Goal: Register for event/course: Sign up to attend an event or enroll in a course

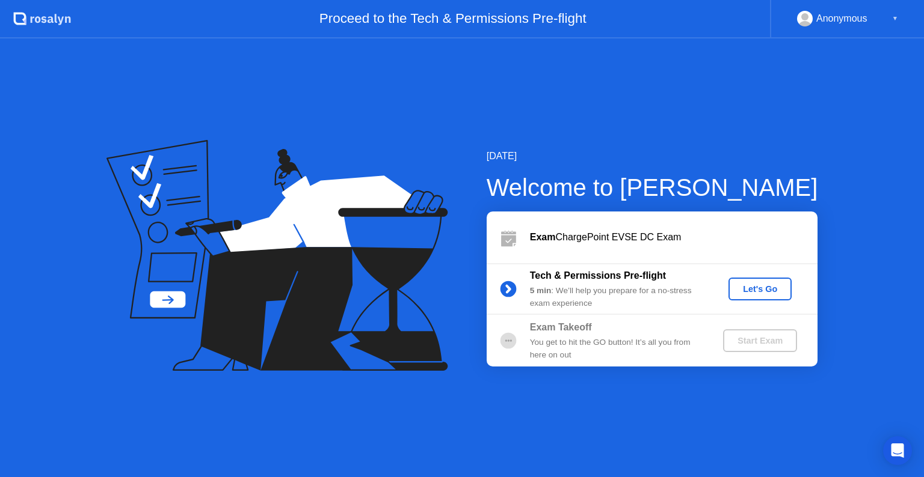
click at [753, 287] on div "Let's Go" at bounding box center [760, 289] width 54 height 10
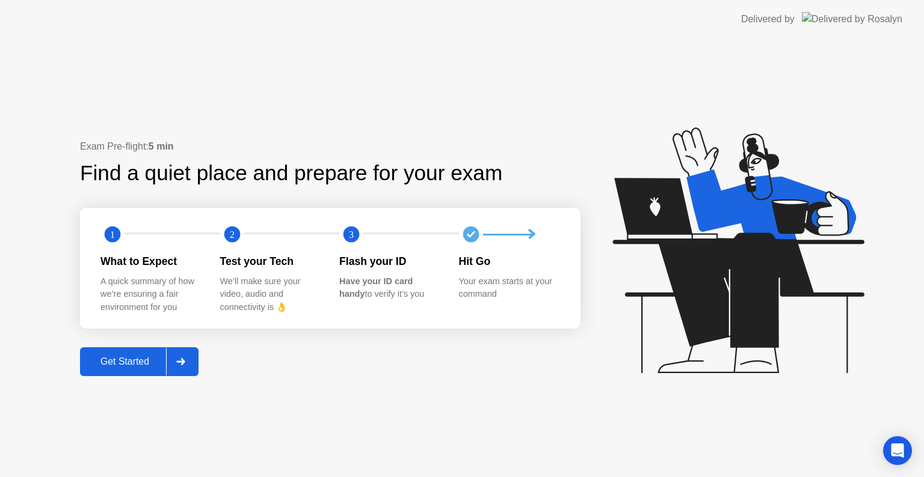
click at [142, 359] on div "Get Started" at bounding box center [125, 362] width 82 height 11
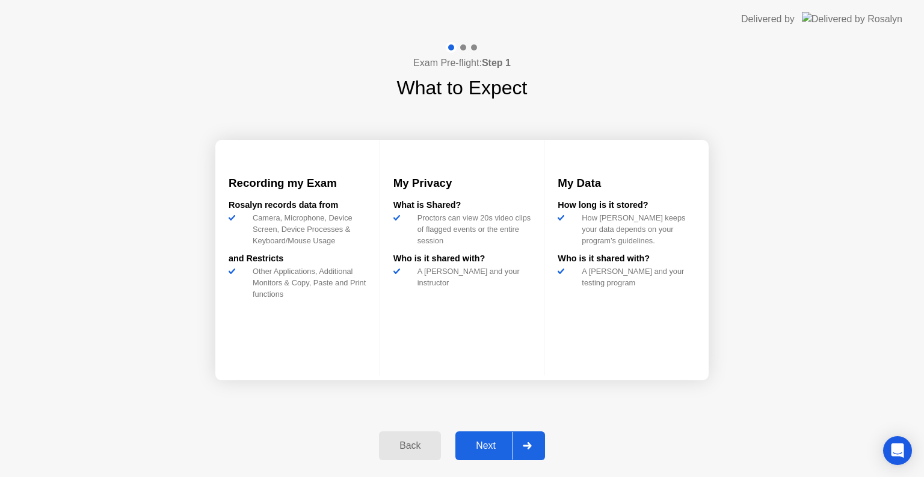
click at [483, 443] on div "Next" at bounding box center [486, 446] width 54 height 11
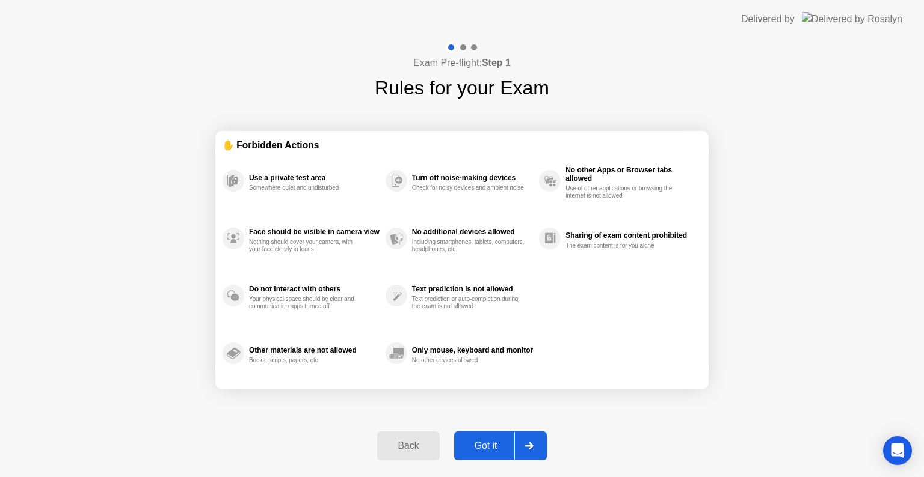
click at [490, 449] on div "Got it" at bounding box center [486, 446] width 57 height 11
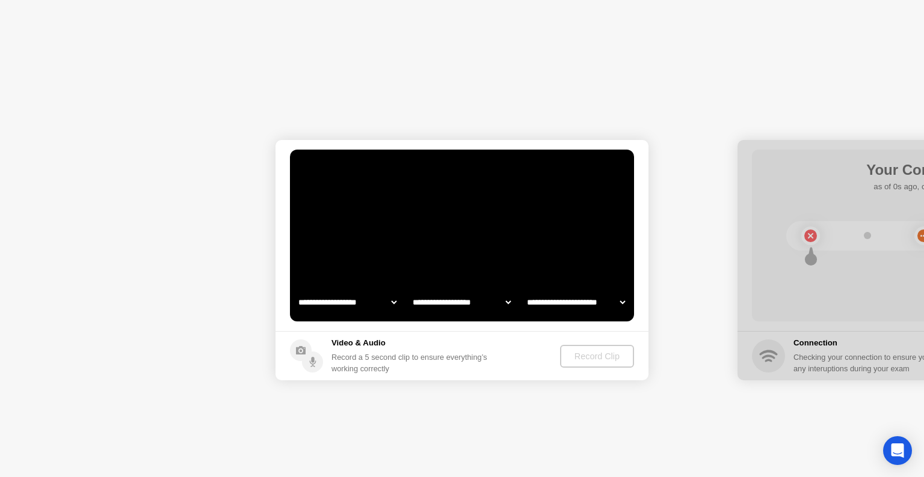
select select "**********"
select select "*******"
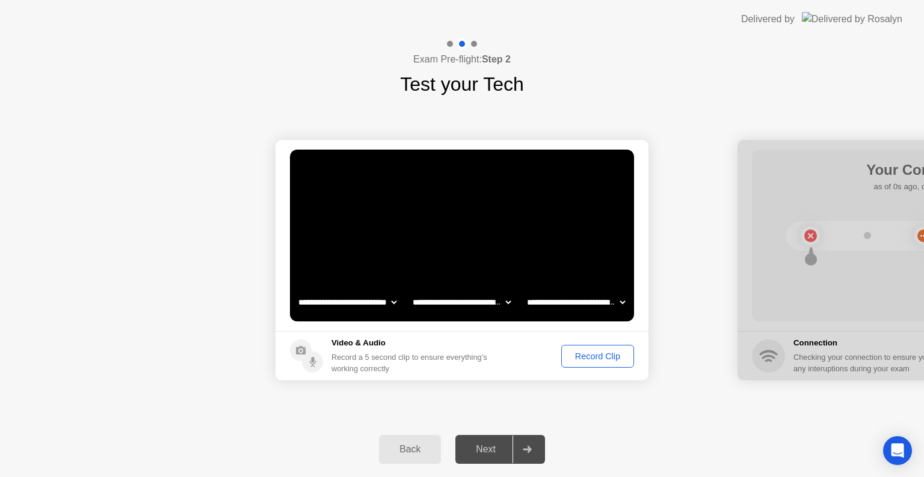
click at [589, 358] on div "Record Clip" at bounding box center [597, 357] width 64 height 10
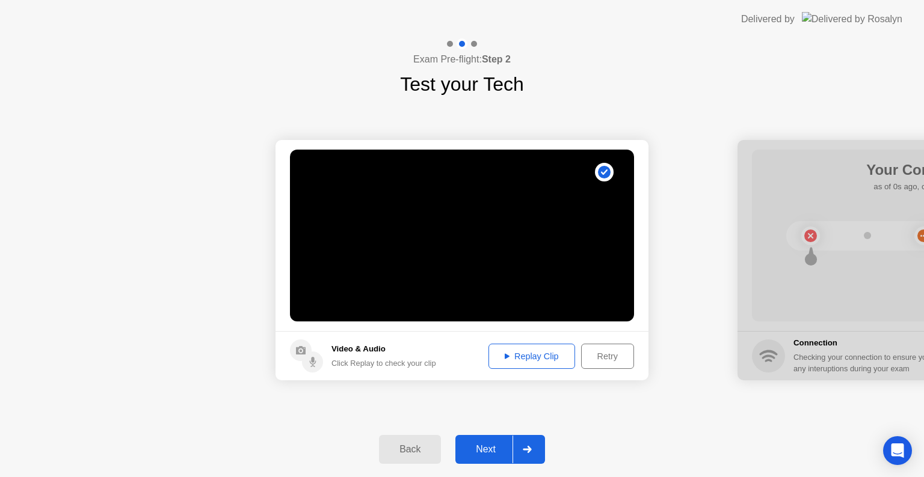
click at [534, 352] on div "Replay Clip" at bounding box center [531, 357] width 78 height 10
click at [592, 354] on div "Retry" at bounding box center [607, 357] width 44 height 10
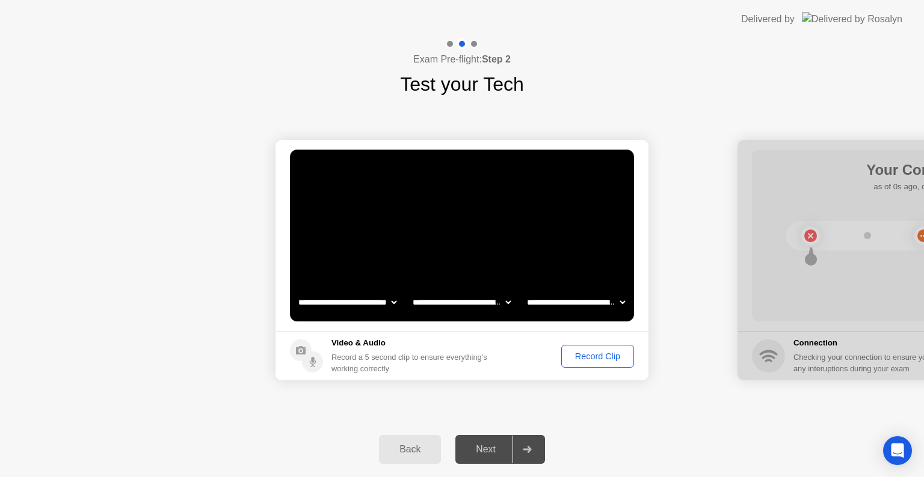
click at [604, 361] on div "Record Clip" at bounding box center [597, 357] width 64 height 10
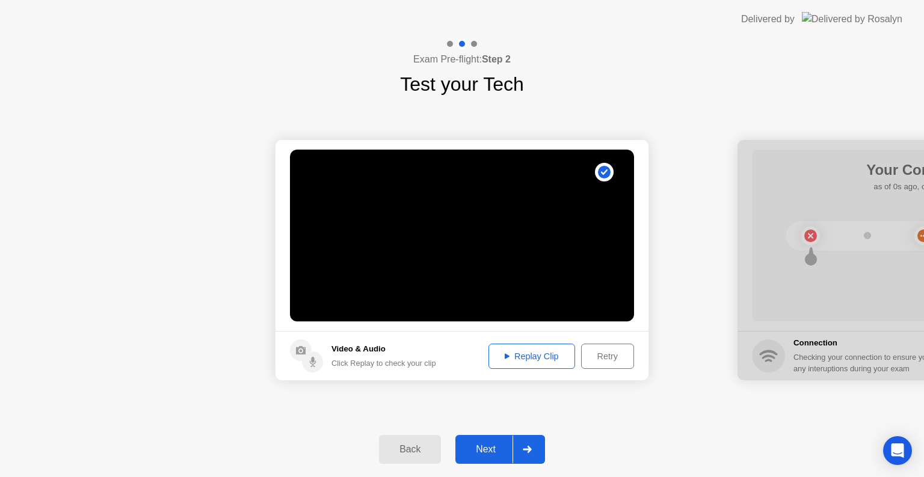
click at [545, 352] on div "Replay Clip" at bounding box center [531, 357] width 78 height 10
click at [0, 436] on div "Back Next" at bounding box center [462, 449] width 924 height 55
click at [596, 360] on div "Retry" at bounding box center [607, 357] width 44 height 10
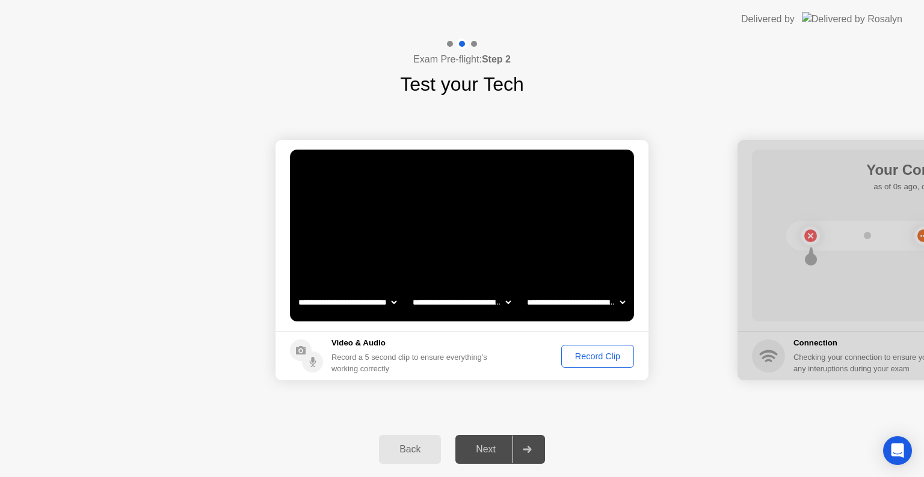
click at [589, 360] on div "Record Clip" at bounding box center [597, 357] width 64 height 10
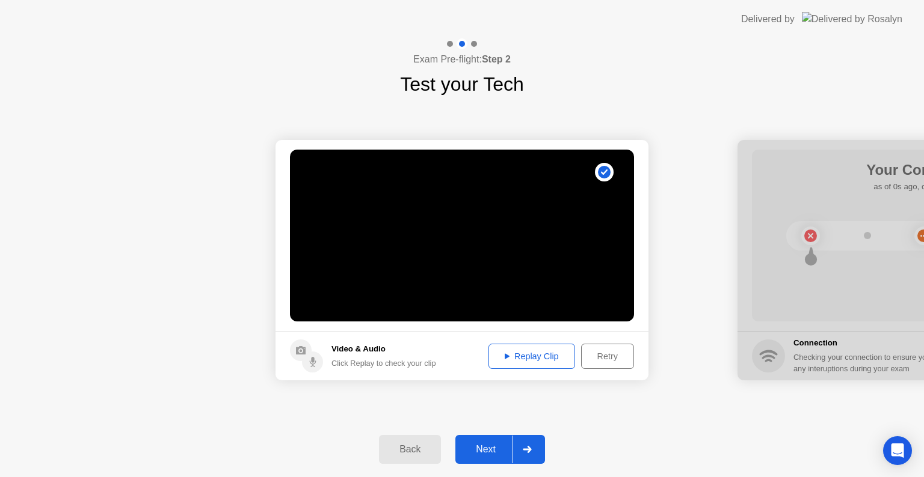
click at [529, 353] on div "Replay Clip" at bounding box center [531, 357] width 78 height 10
click at [529, 354] on div "Replay Clip" at bounding box center [531, 357] width 78 height 10
click at [491, 448] on div "Next" at bounding box center [486, 449] width 54 height 11
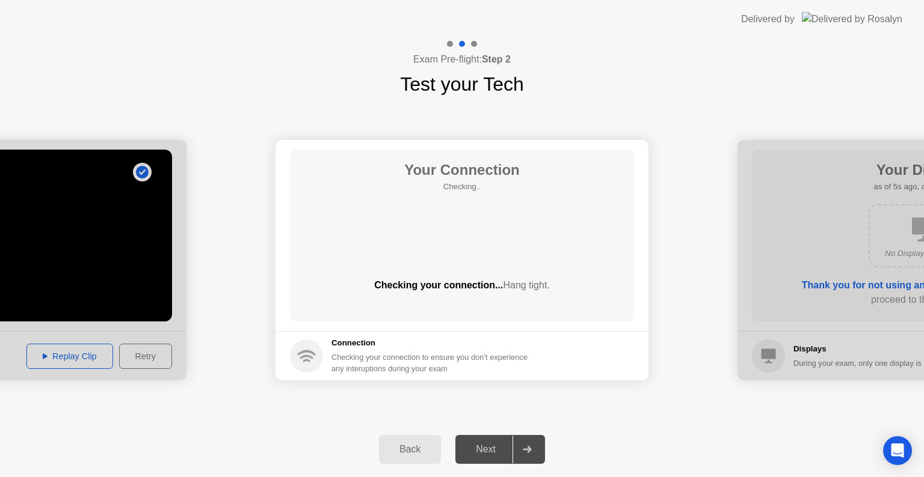
click at [414, 446] on div "Back" at bounding box center [409, 449] width 55 height 11
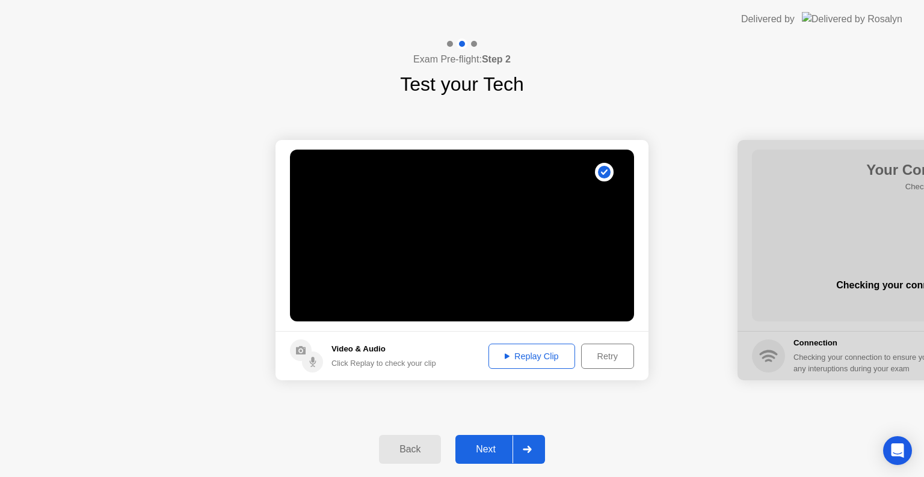
click at [595, 354] on div "Retry" at bounding box center [607, 357] width 44 height 10
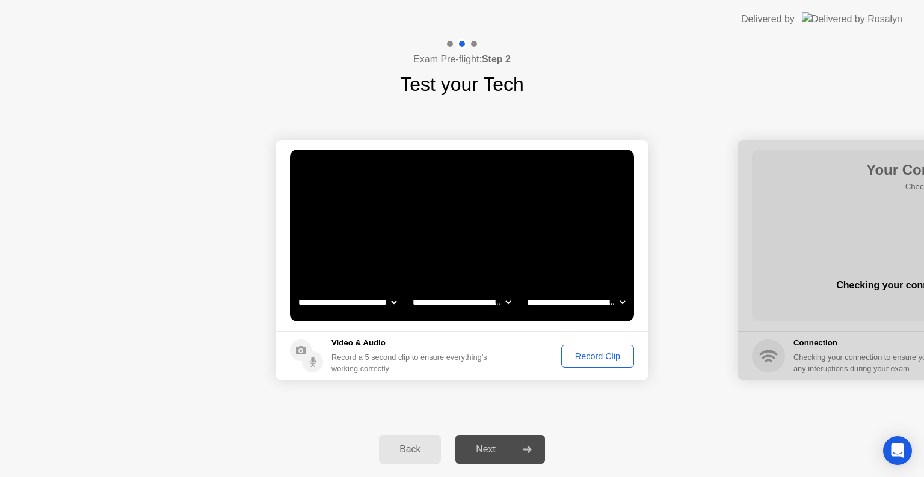
click at [592, 355] on div "Record Clip" at bounding box center [597, 357] width 64 height 10
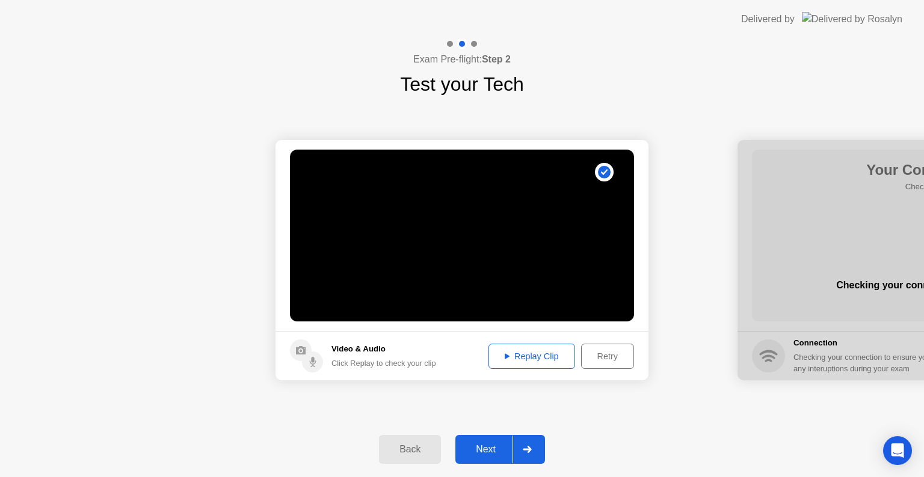
click at [522, 365] on button "Replay Clip" at bounding box center [531, 356] width 87 height 25
click at [484, 450] on div "Next" at bounding box center [486, 449] width 54 height 11
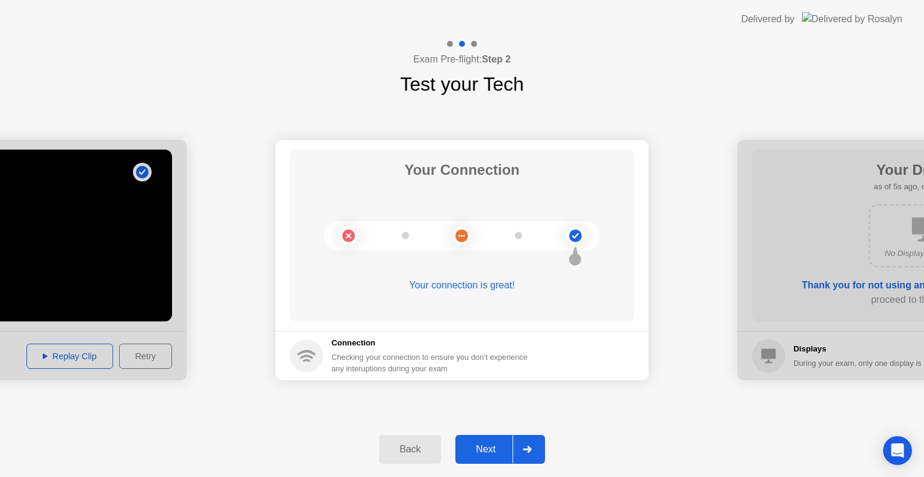
click at [489, 448] on div "Next" at bounding box center [486, 449] width 54 height 11
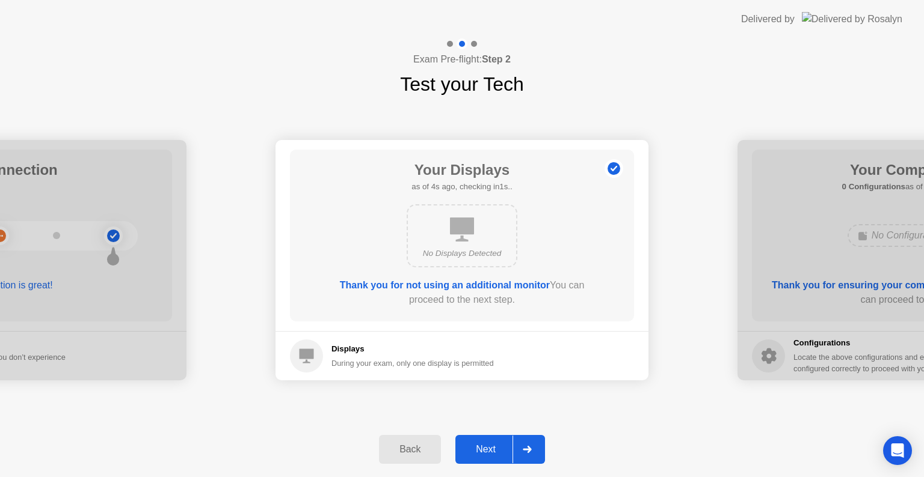
click at [492, 447] on div "Next" at bounding box center [486, 449] width 54 height 11
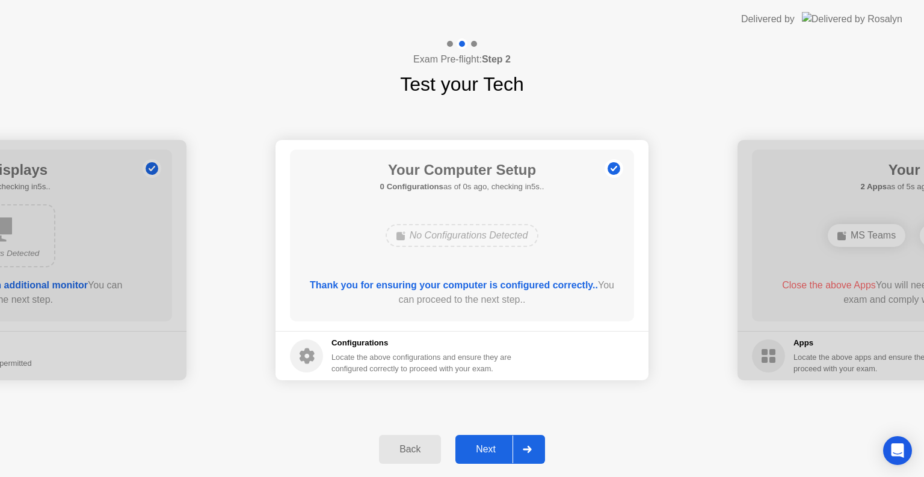
click at [491, 448] on div "Next" at bounding box center [486, 449] width 54 height 11
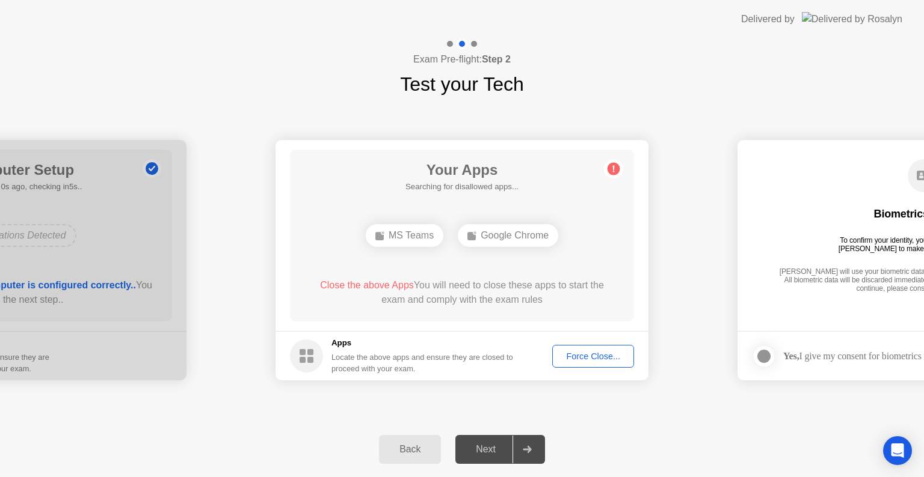
click at [601, 363] on button "Force Close..." at bounding box center [593, 356] width 82 height 23
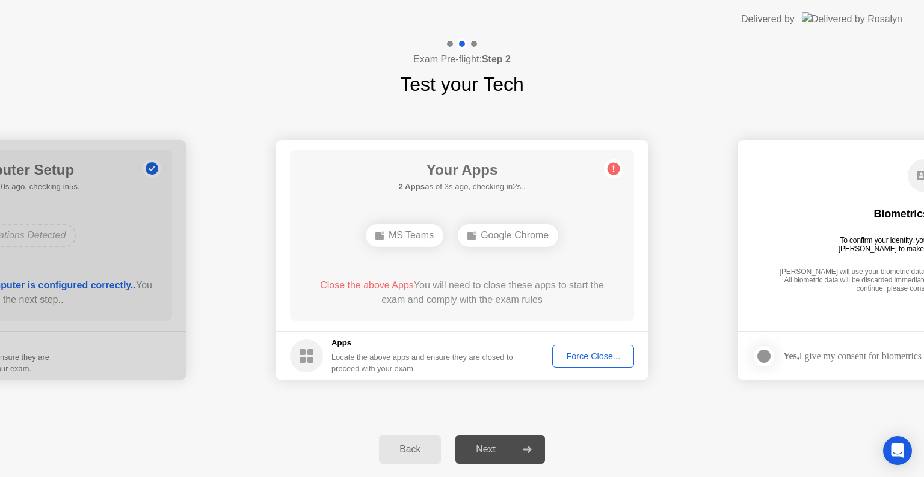
click at [577, 361] on div "Force Close..." at bounding box center [592, 357] width 73 height 10
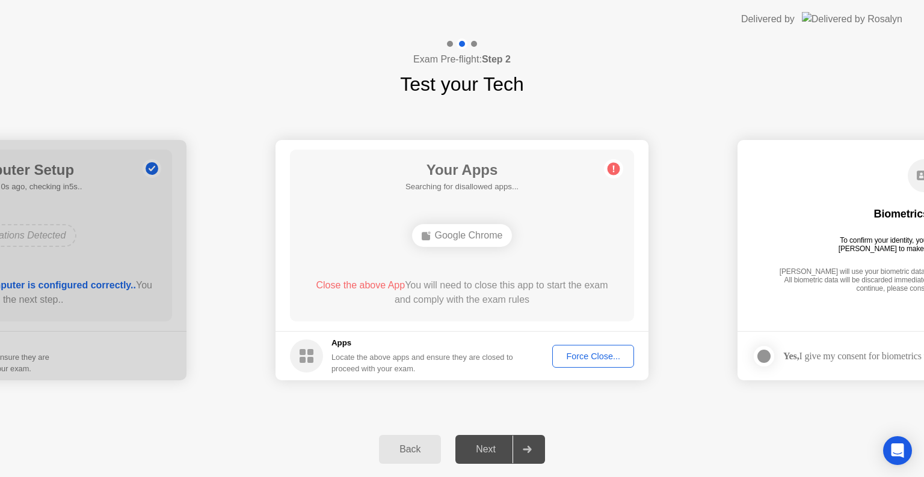
click at [596, 360] on div "Force Close..." at bounding box center [592, 357] width 73 height 10
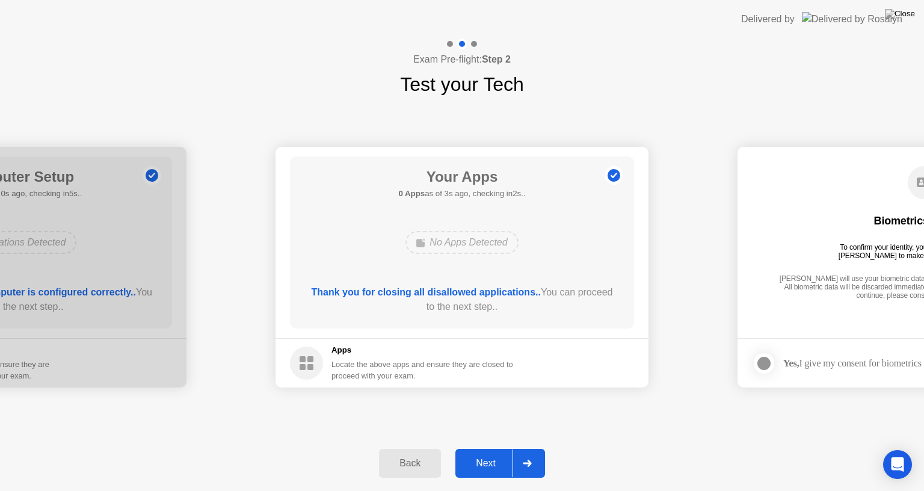
click at [492, 468] on div "Next" at bounding box center [486, 463] width 54 height 11
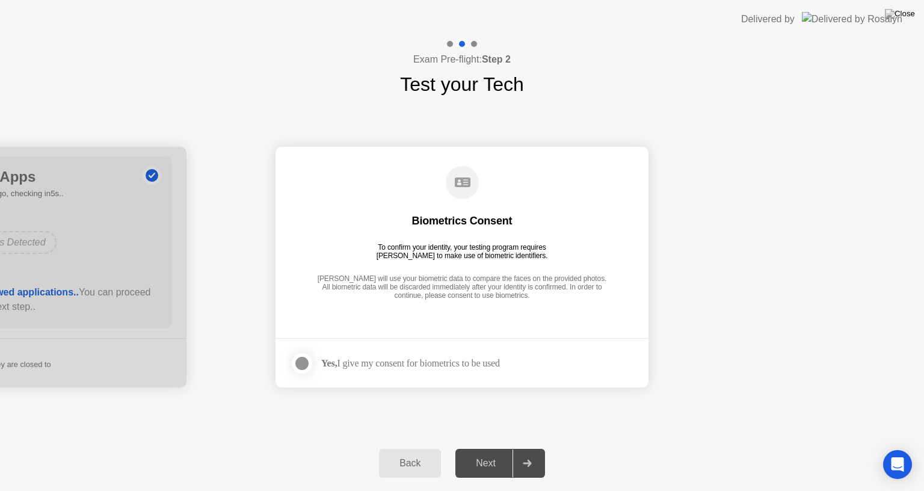
click at [305, 363] on div at bounding box center [302, 363] width 14 height 14
click at [499, 468] on div "Next" at bounding box center [486, 463] width 54 height 11
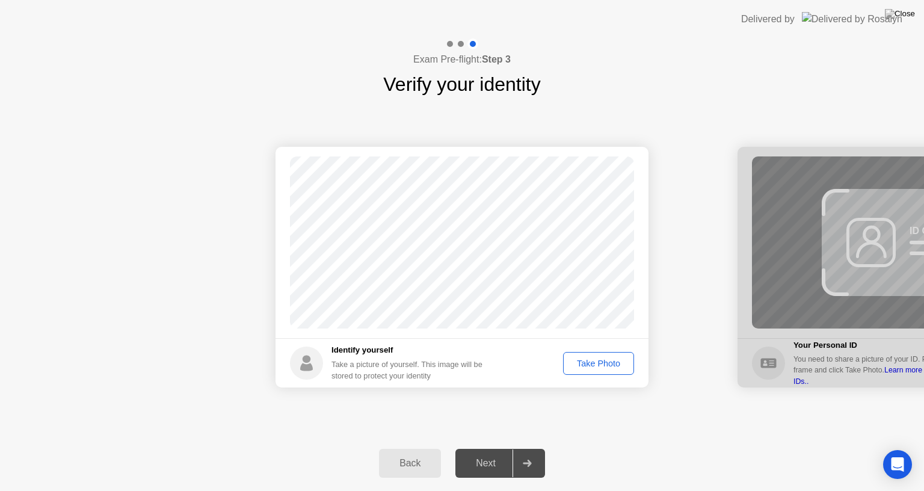
click at [588, 358] on div "Take Photo" at bounding box center [598, 363] width 63 height 10
click at [484, 462] on div "Next" at bounding box center [486, 463] width 54 height 11
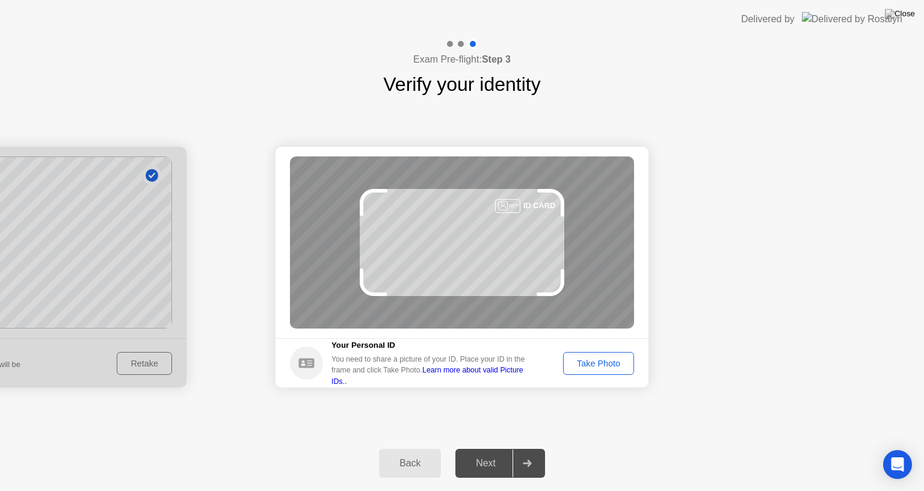
click at [597, 358] on div "Take Photo" at bounding box center [598, 363] width 63 height 10
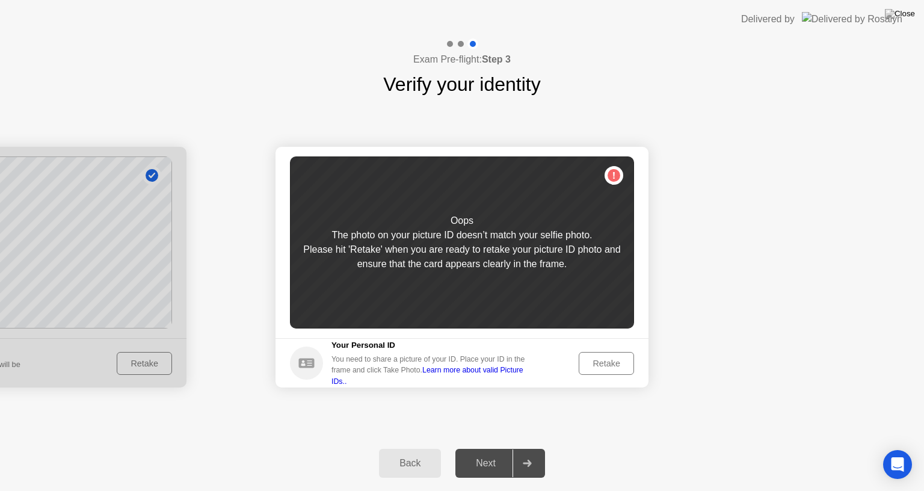
click at [616, 358] on div "Retake" at bounding box center [606, 363] width 47 height 10
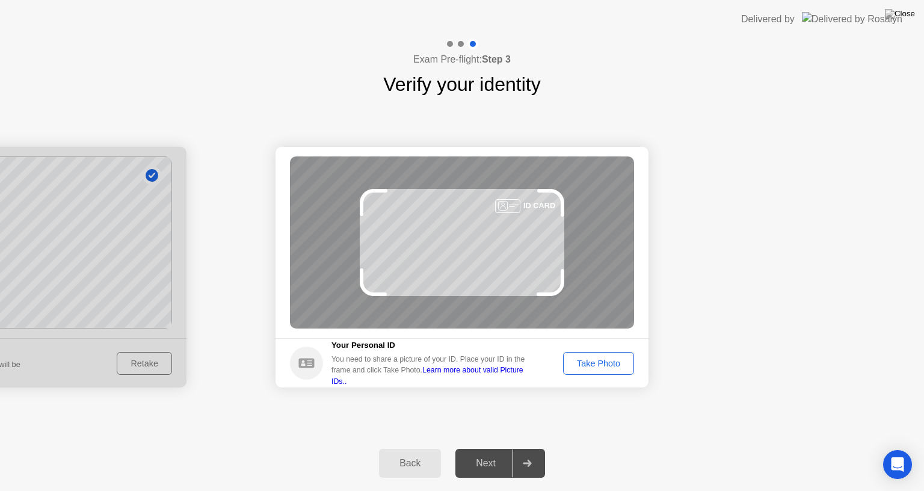
click at [612, 358] on div "Take Photo" at bounding box center [598, 363] width 63 height 10
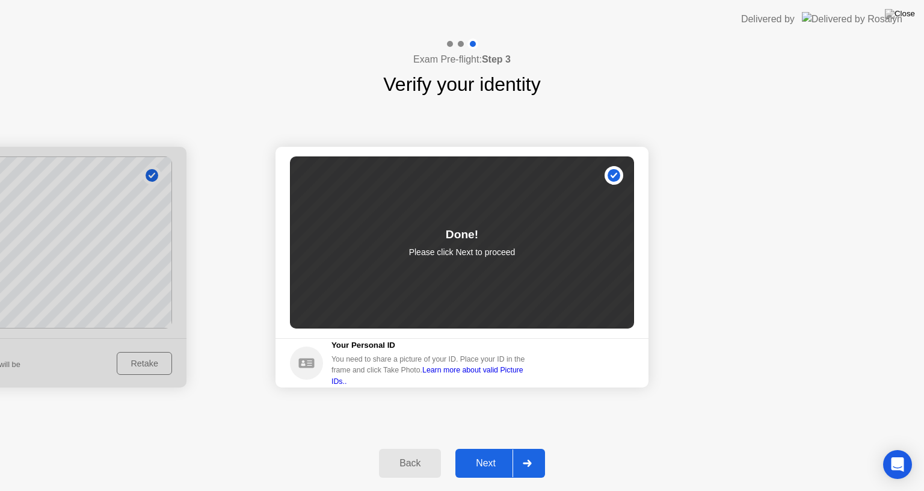
click at [491, 462] on div "Next" at bounding box center [486, 463] width 54 height 11
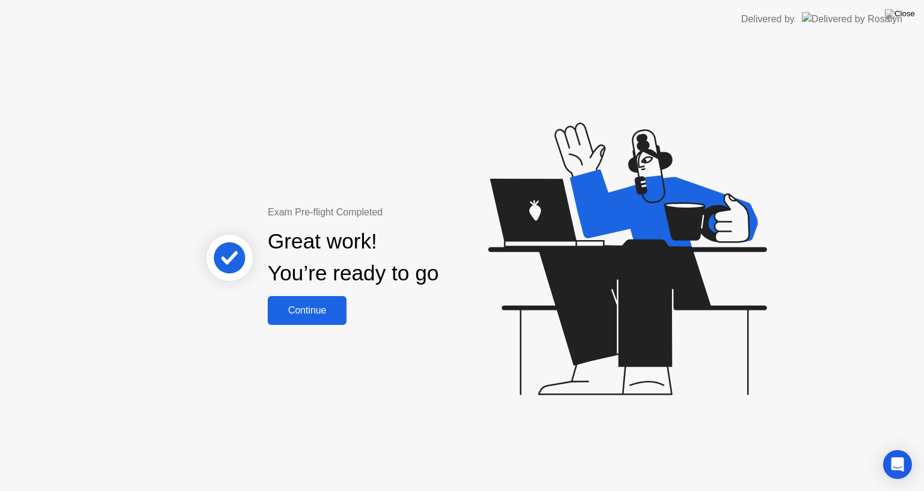
click at [310, 312] on div "Continue" at bounding box center [307, 310] width 72 height 11
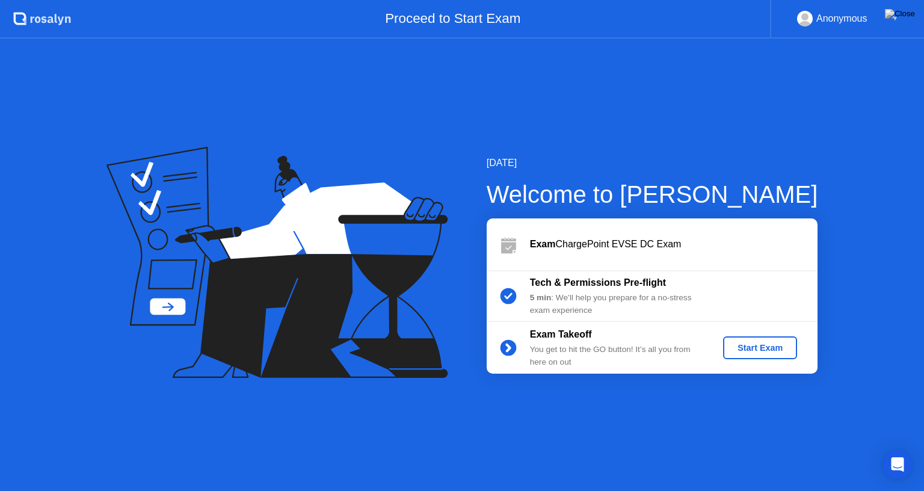
click at [764, 349] on div "Start Exam" at bounding box center [760, 348] width 64 height 10
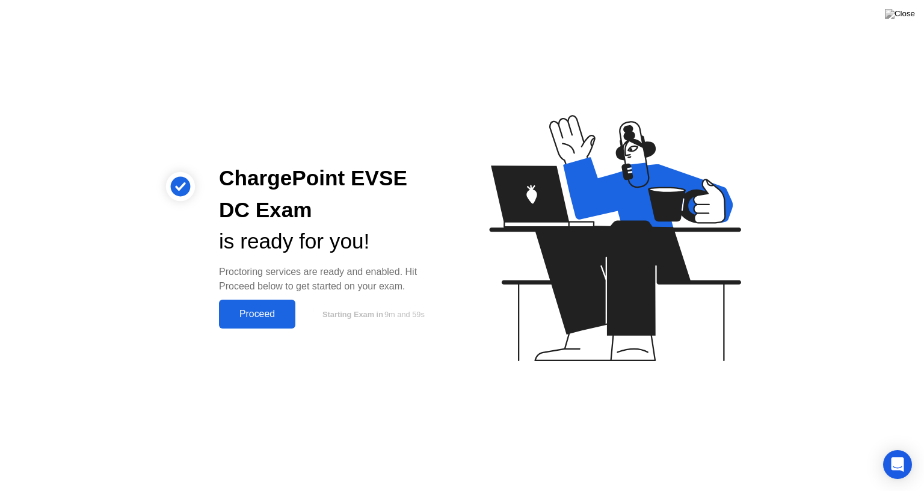
click at [272, 316] on div "Proceed" at bounding box center [256, 313] width 69 height 11
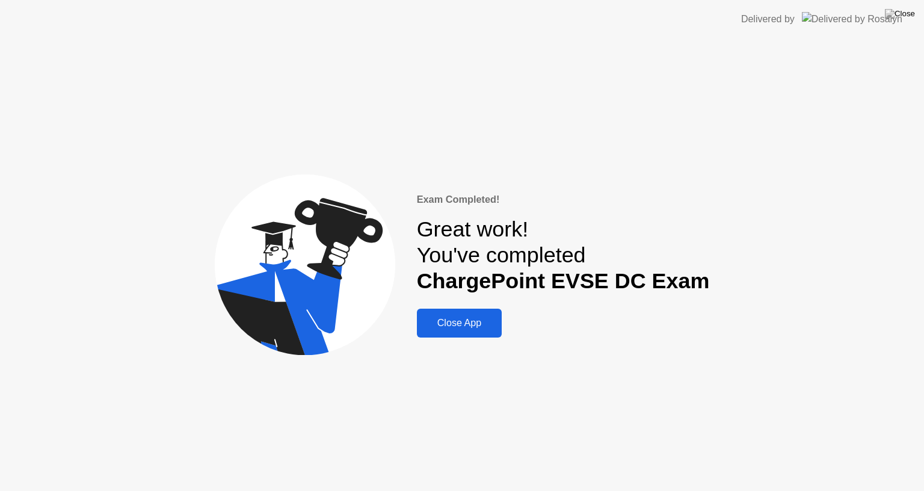
click at [477, 311] on button "Close App" at bounding box center [459, 322] width 85 height 29
